Goal: Information Seeking & Learning: Learn about a topic

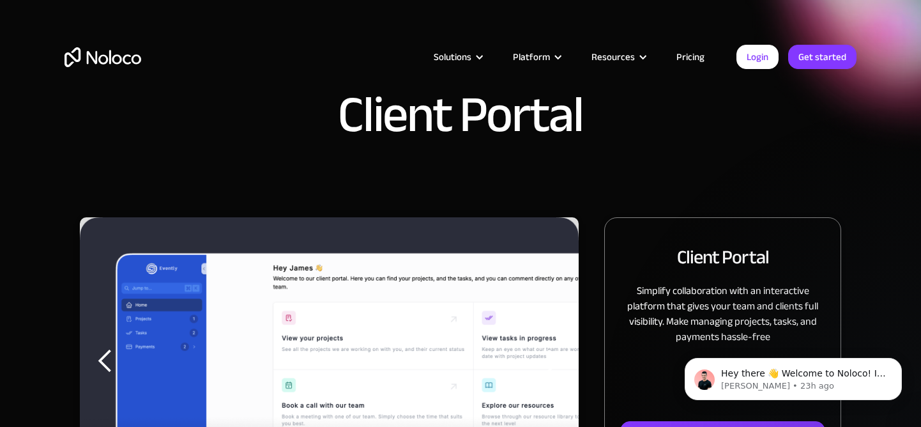
click at [264, 91] on div "Solutions Use Cases Business Types Project Management Keep track of customers, …" at bounding box center [460, 69] width 817 height 75
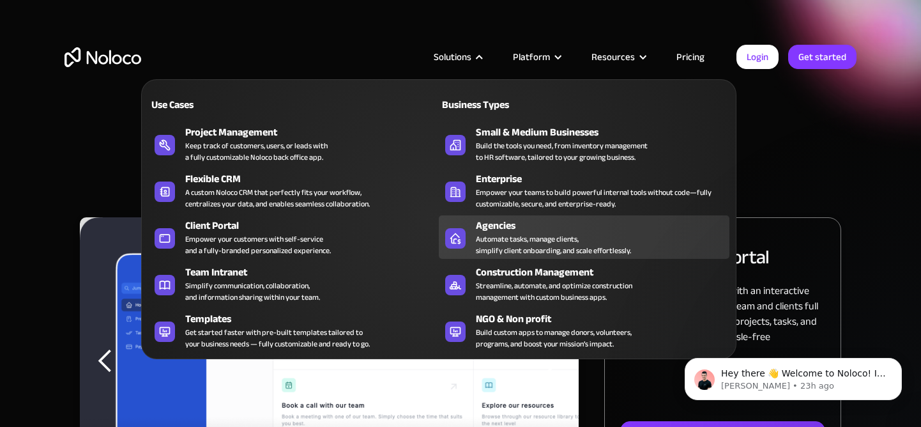
click at [526, 239] on div "Automate tasks, manage clients, simplify client onboarding, and scale effortles…" at bounding box center [553, 244] width 155 height 23
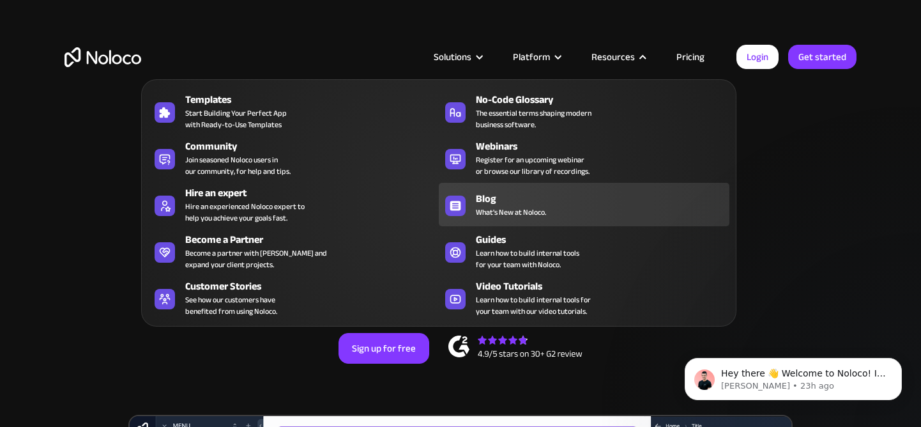
click at [495, 200] on div "Blog" at bounding box center [605, 198] width 259 height 15
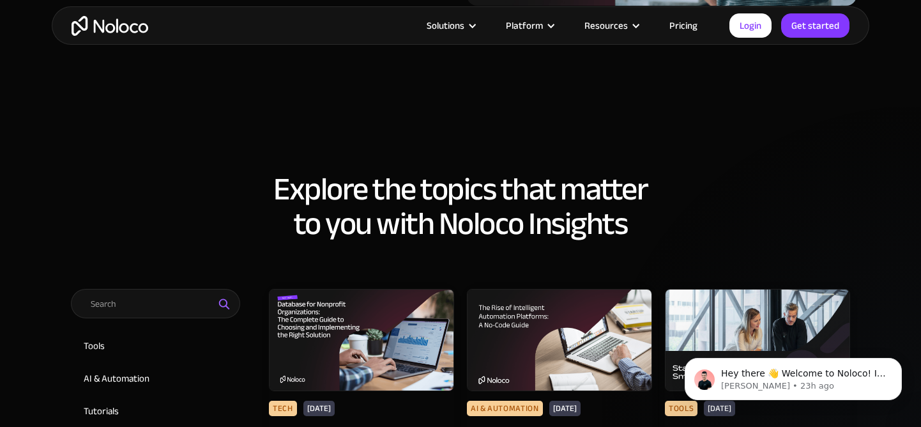
scroll to position [427, 0]
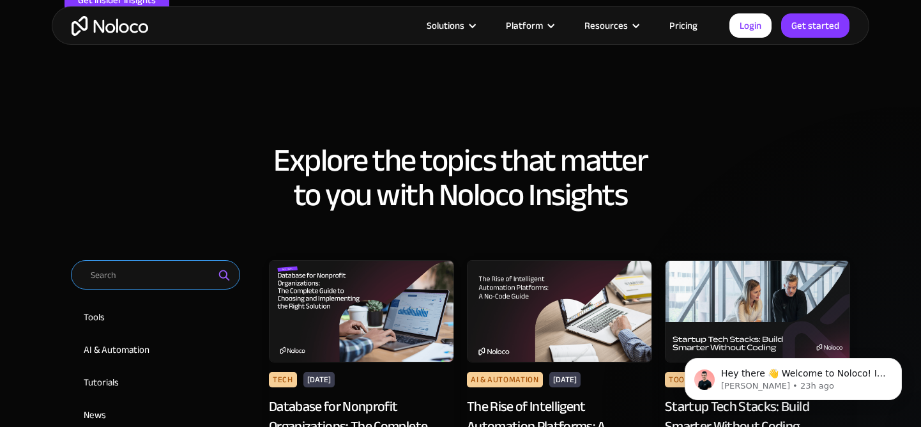
click at [156, 269] on input "Email Form 2" at bounding box center [155, 274] width 169 height 29
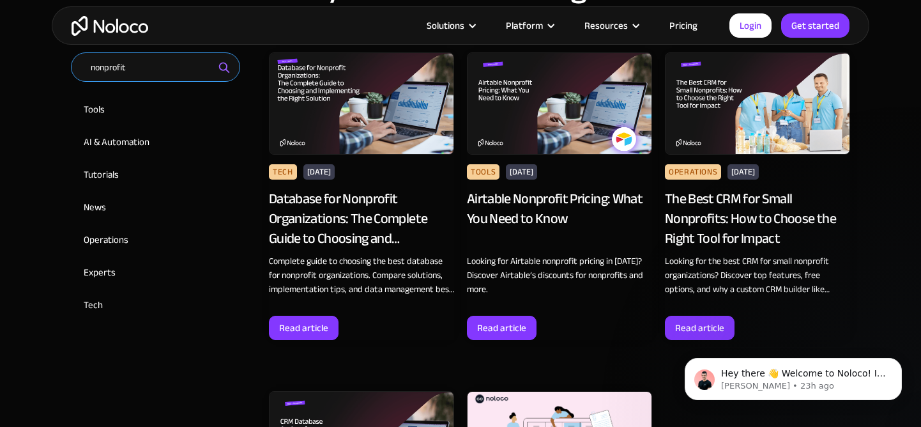
scroll to position [624, 0]
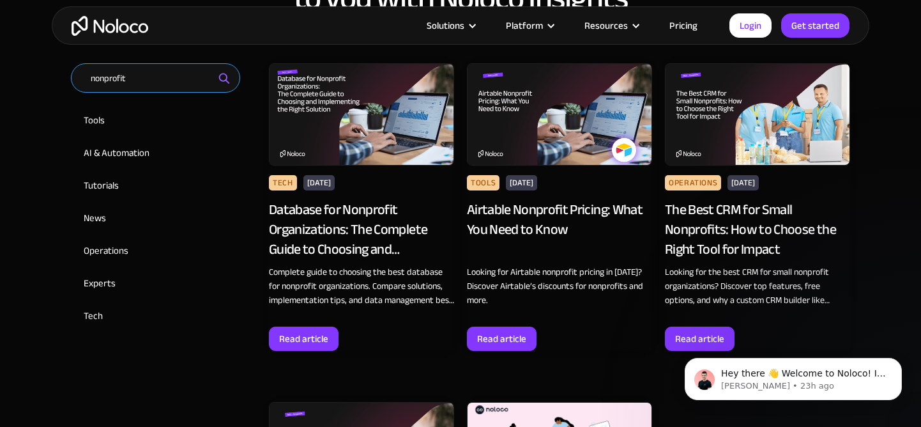
type input "nonprofit"
click at [744, 130] on img at bounding box center [757, 114] width 185 height 102
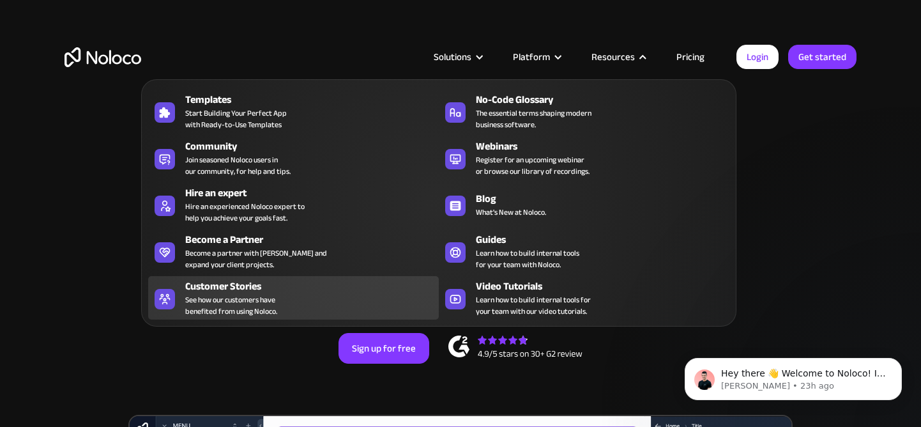
click at [241, 291] on div "Customer Stories" at bounding box center [314, 285] width 259 height 15
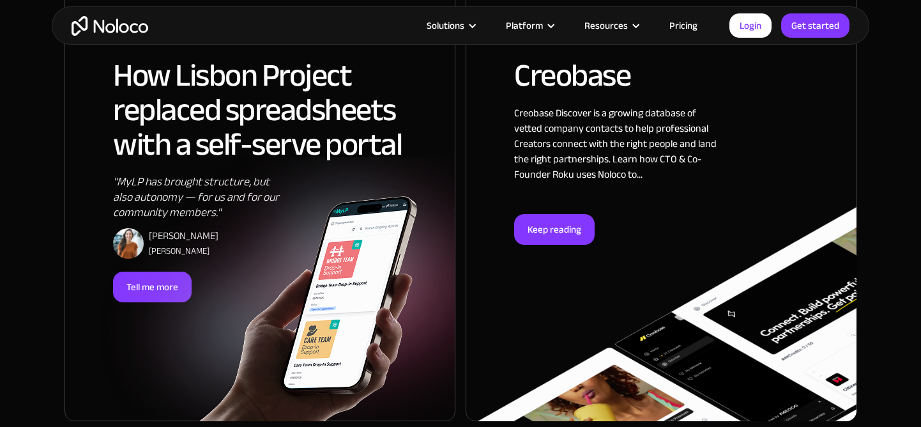
scroll to position [867, 0]
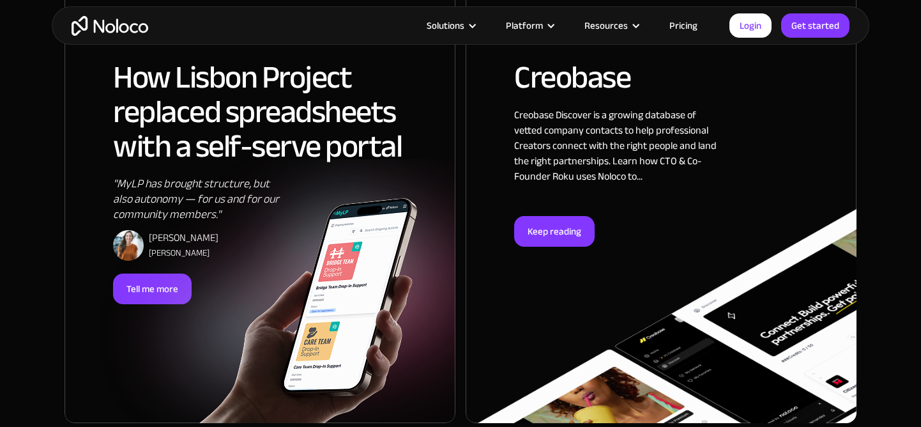
click at [185, 194] on div at bounding box center [279, 291] width 391 height 264
